Goal: Use online tool/utility: Utilize a website feature to perform a specific function

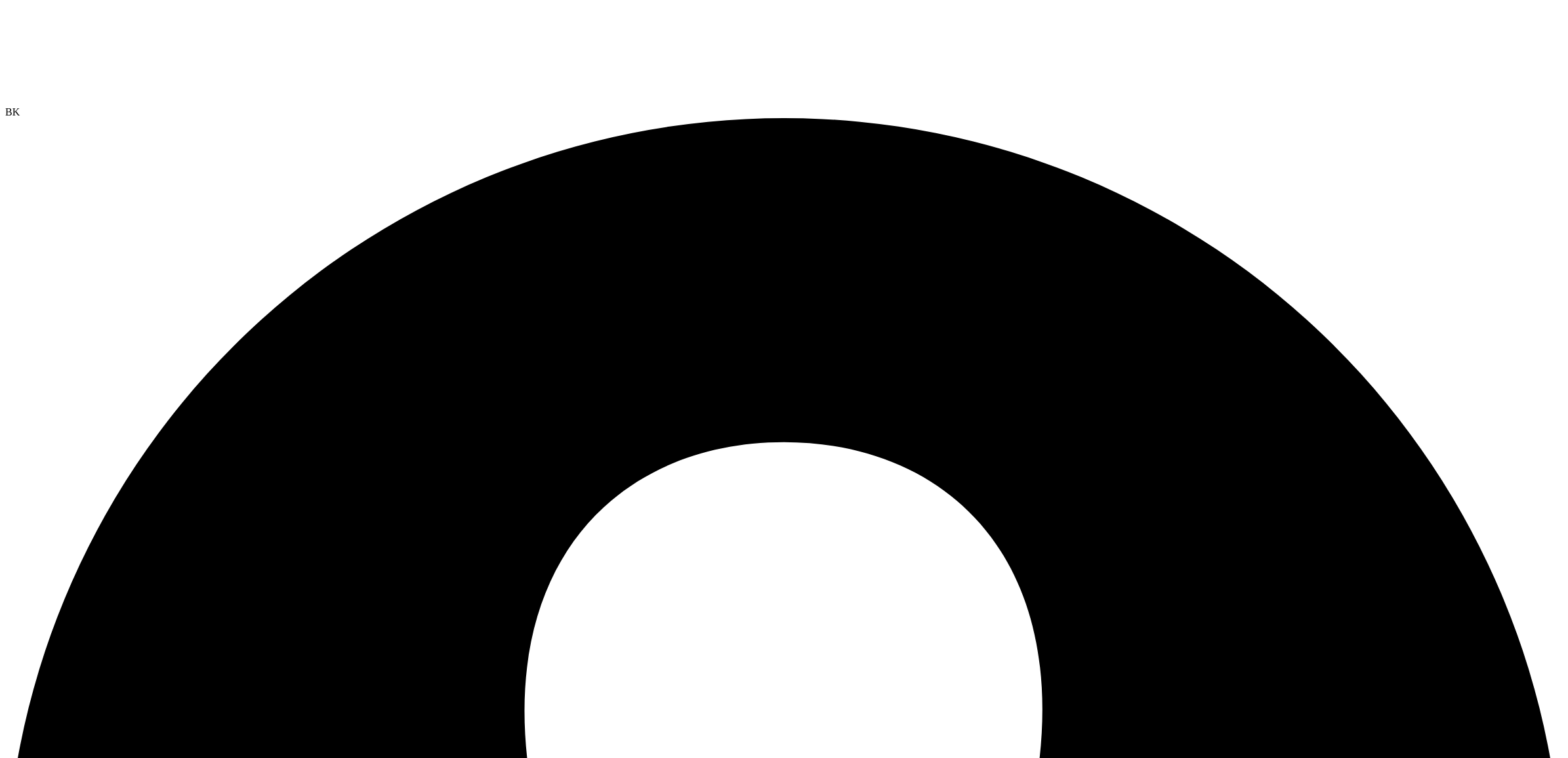
select select "USD"
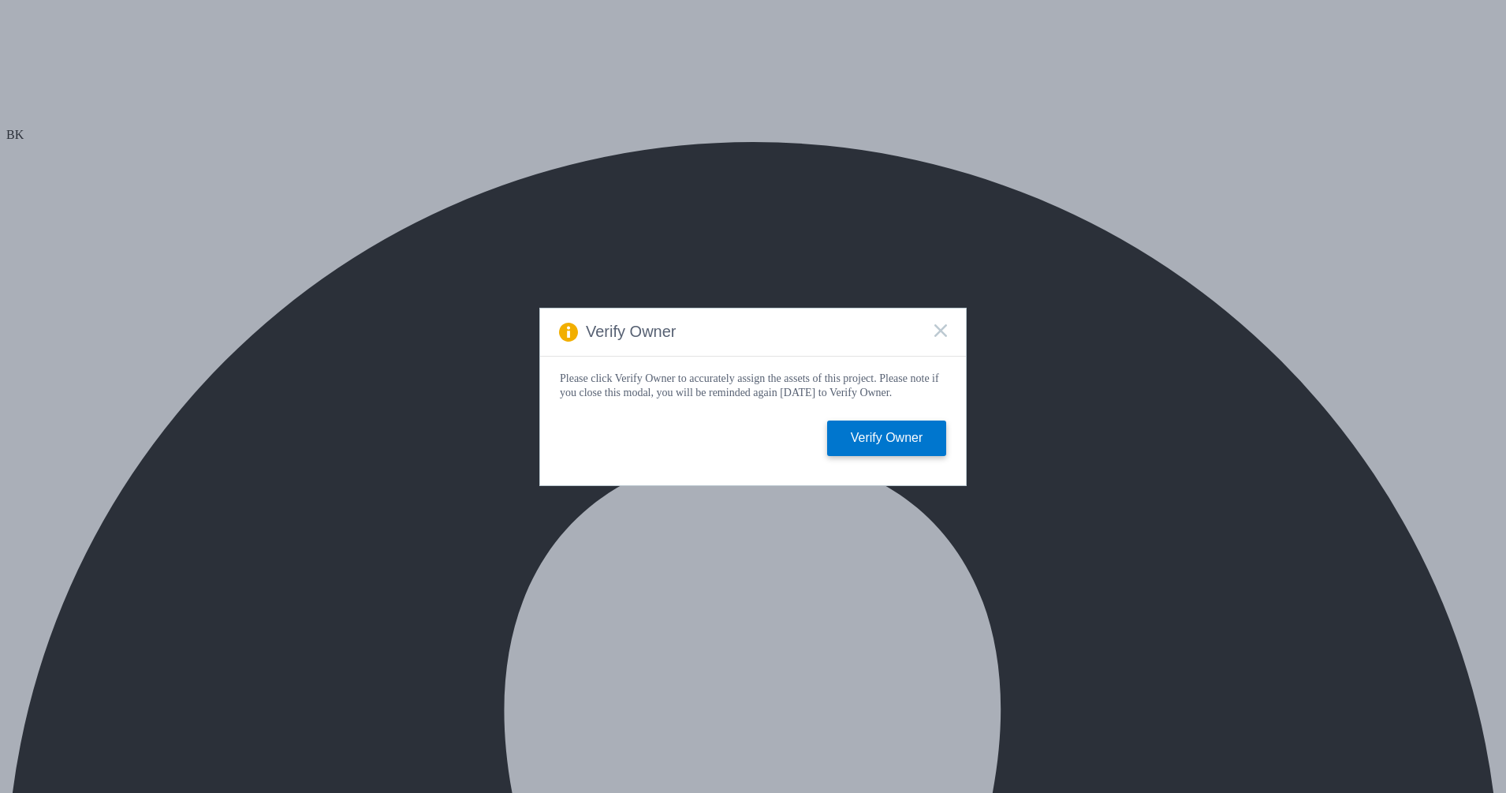
click at [942, 330] on icon at bounding box center [941, 330] width 13 height 13
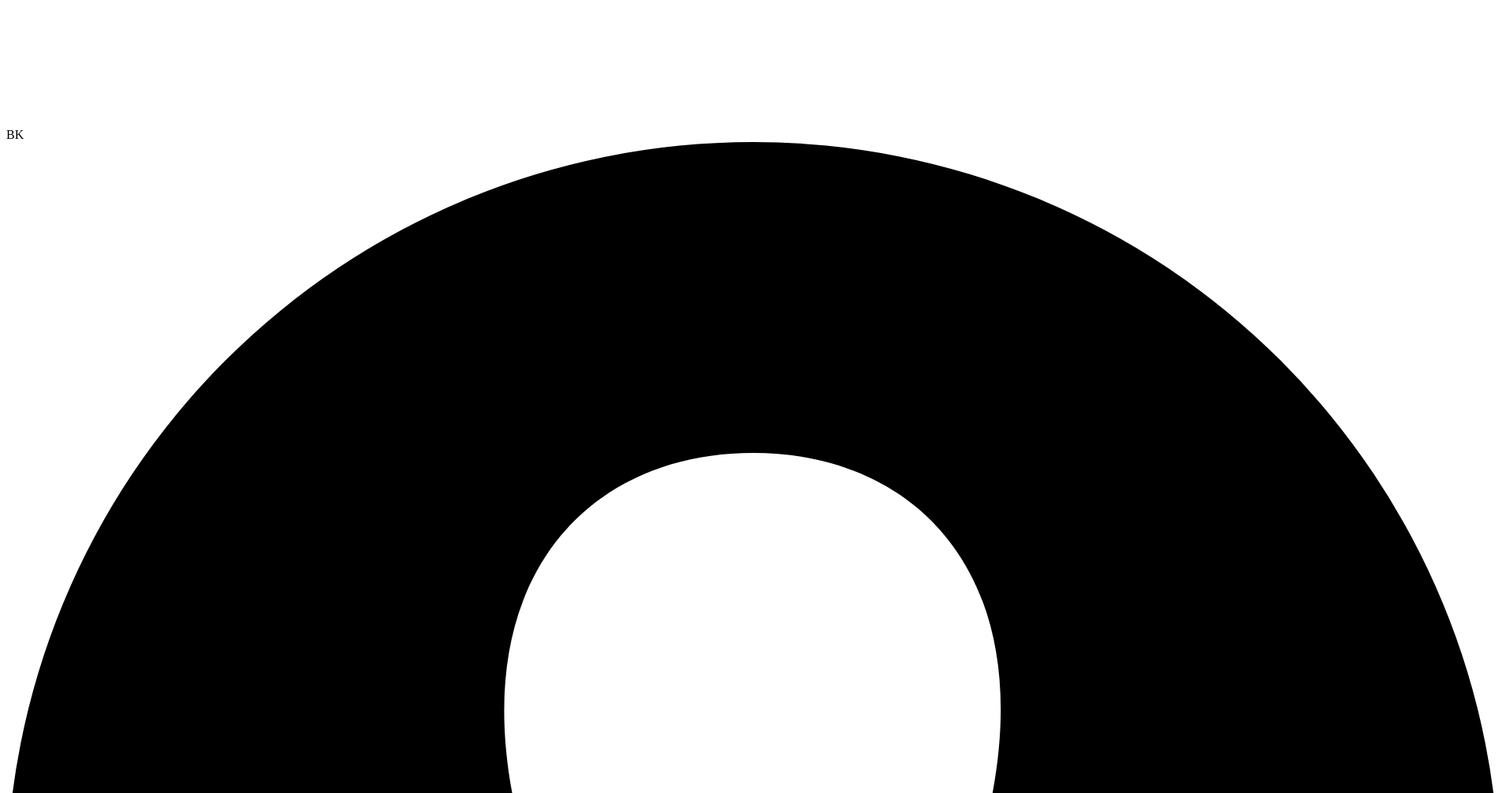
radio input "true"
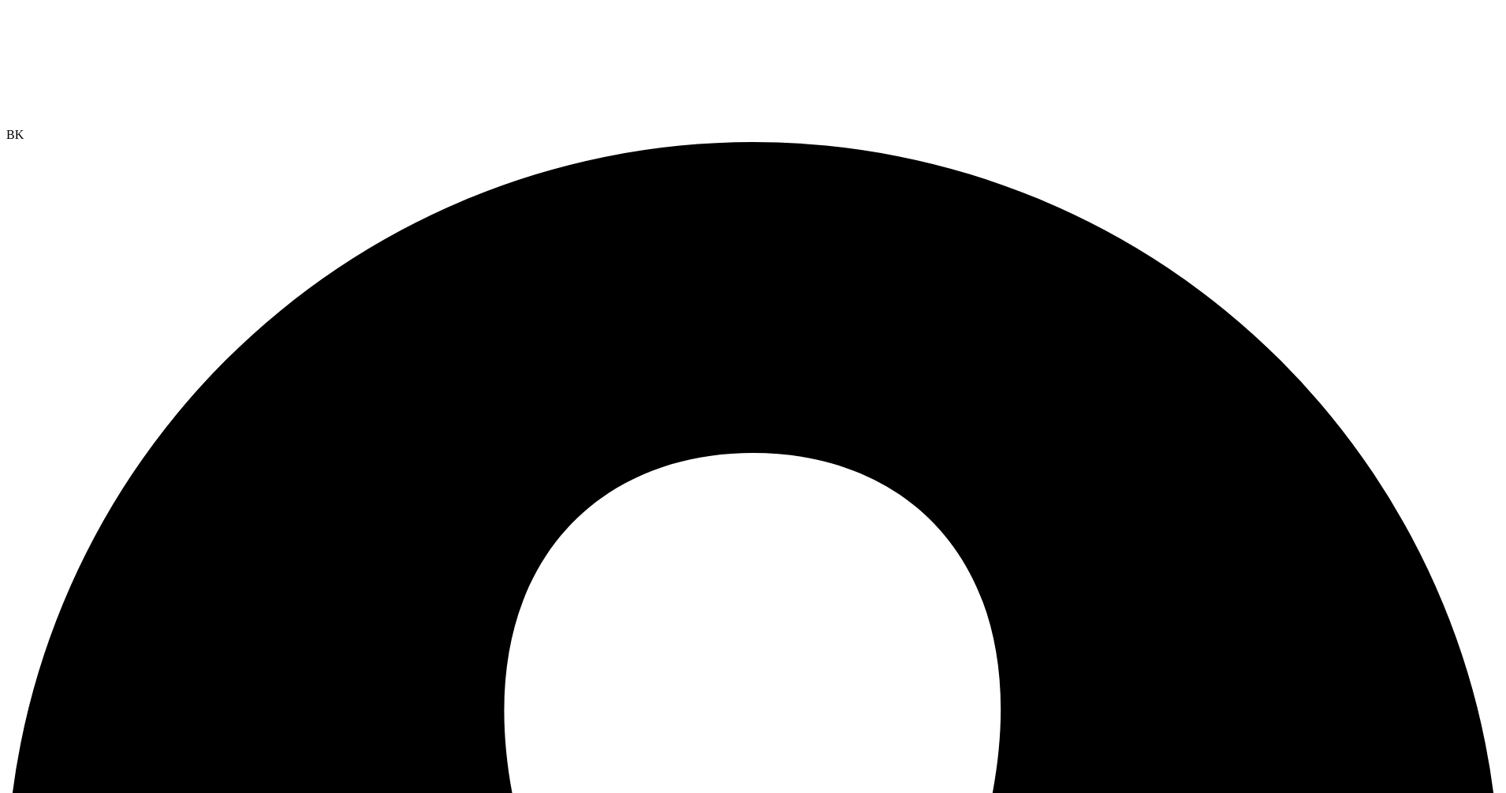
radio input "true"
radio input "false"
